Goal: Task Accomplishment & Management: Manage account settings

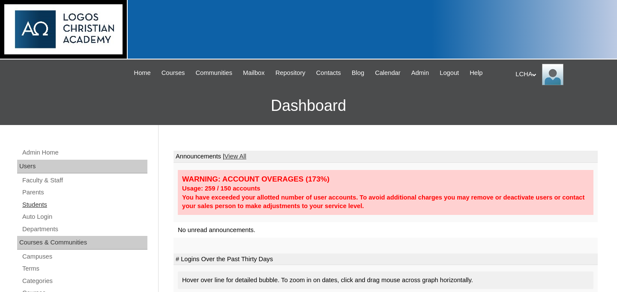
click at [45, 203] on link "Students" at bounding box center [84, 205] width 126 height 11
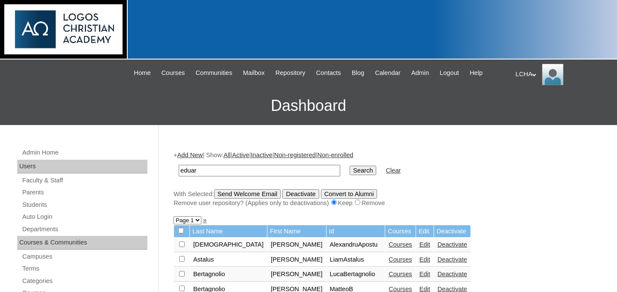
type input "[PERSON_NAME]"
click at [350, 166] on input "Search" at bounding box center [363, 170] width 27 height 9
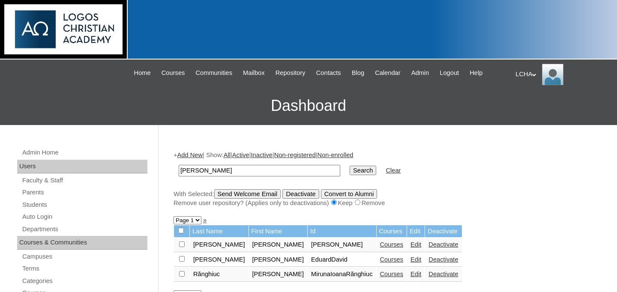
click at [410, 259] on link "Edit" at bounding box center [415, 259] width 11 height 7
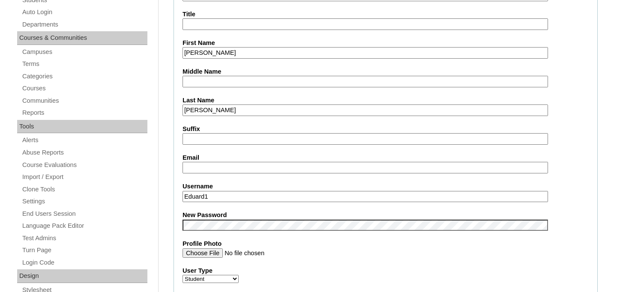
scroll to position [350, 0]
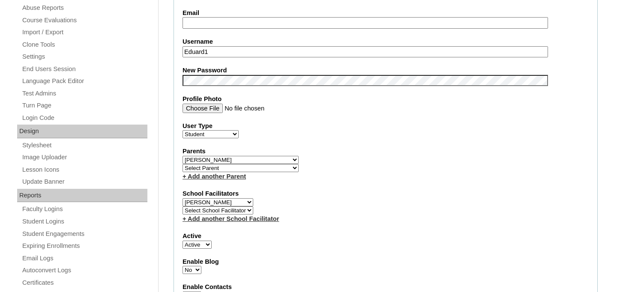
click at [232, 161] on select "Select Parent Astalus, Eliza Bertagnolio, Filippo Borojan, Eunice Brehar, Radu …" at bounding box center [241, 160] width 116 height 8
select select "98891"
click at [183, 156] on select "Select Parent Astalus, Eliza Bertagnolio, Filippo Borojan, Eunice Brehar, Radu …" at bounding box center [241, 160] width 116 height 8
click at [248, 204] on select "Select School Facilitator Marinela Carausu Emilian Cira Nadia Cira Ruhama Gafin…" at bounding box center [218, 202] width 71 height 8
select select
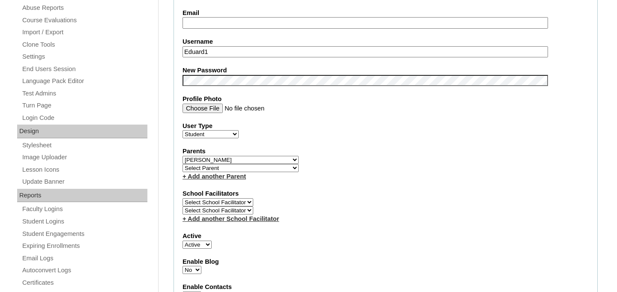
click at [183, 199] on select "Select School Facilitator Marinela Carausu Emilian Cira Nadia Cira Ruhama Gafin…" at bounding box center [218, 202] width 71 height 8
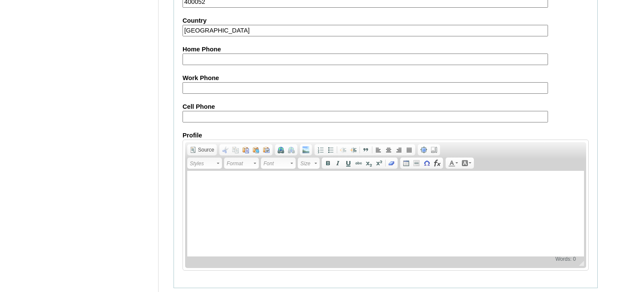
scroll to position [1049, 0]
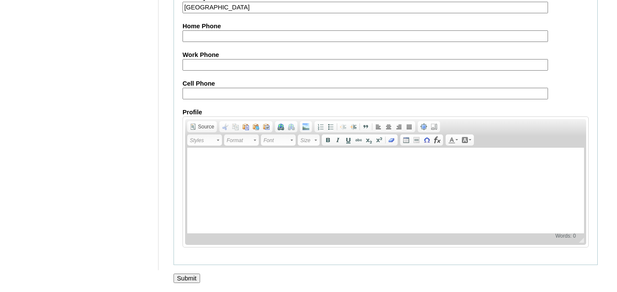
click at [193, 278] on input "Submit" at bounding box center [187, 278] width 27 height 9
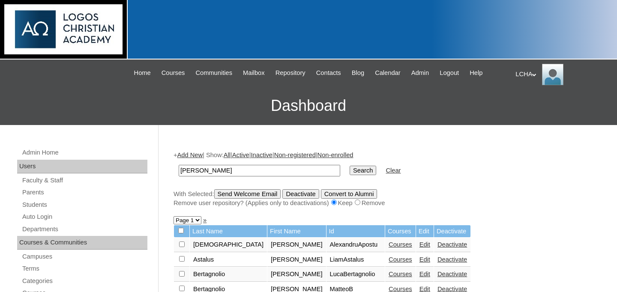
type input "[PERSON_NAME]"
click at [350, 166] on input "Search" at bounding box center [363, 170] width 27 height 9
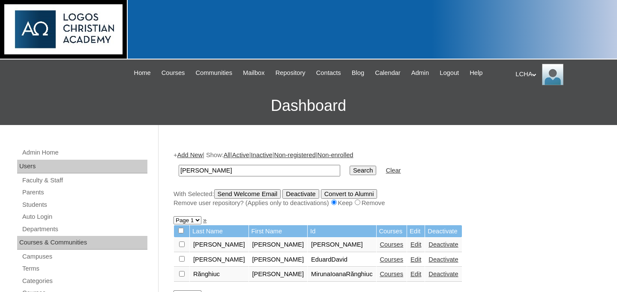
click at [410, 247] on link "Edit" at bounding box center [415, 244] width 11 height 7
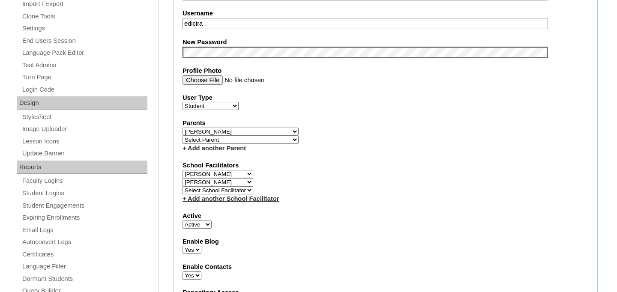
scroll to position [409, 0]
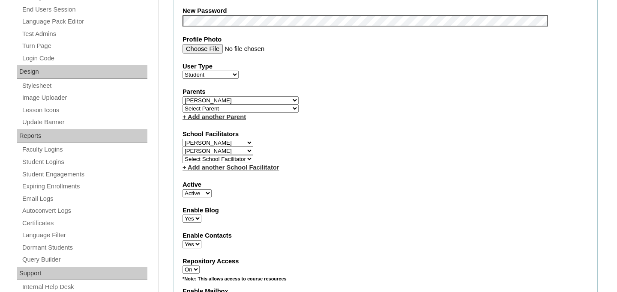
click at [243, 152] on select "Select School Facilitator [PERSON_NAME] [PERSON_NAME] [PERSON_NAME] [PERSON_NAM…" at bounding box center [218, 151] width 71 height 8
click at [224, 100] on select "Select [PERSON_NAME], [PERSON_NAME] [PERSON_NAME], [PERSON_NAME], [PERSON_NAME]…" at bounding box center [241, 100] width 116 height 8
click at [183, 97] on select "Select [PERSON_NAME], [PERSON_NAME] [PERSON_NAME], [PERSON_NAME], [PERSON_NAME]…" at bounding box center [241, 100] width 116 height 8
click at [248, 151] on select "Select School Facilitator [PERSON_NAME] [PERSON_NAME] [PERSON_NAME] [PERSON_NAM…" at bounding box center [218, 151] width 71 height 8
